Goal: Transaction & Acquisition: Subscribe to service/newsletter

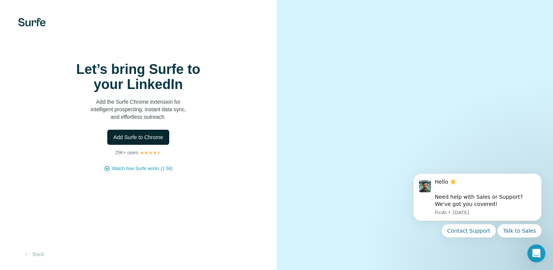
click at [136, 141] on span "Add Surfe to Chrome" at bounding box center [138, 138] width 50 height 8
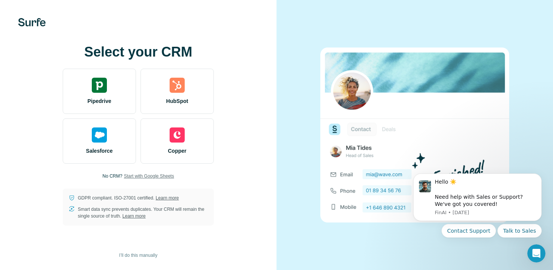
click at [140, 176] on span "Start with Google Sheets" at bounding box center [149, 176] width 50 height 7
